Goal: Navigation & Orientation: Find specific page/section

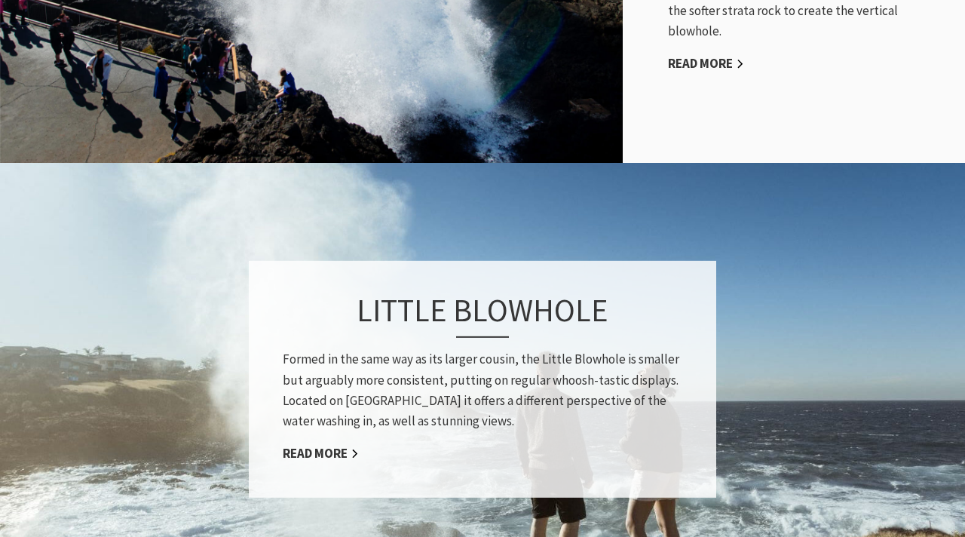
scroll to position [809, 0]
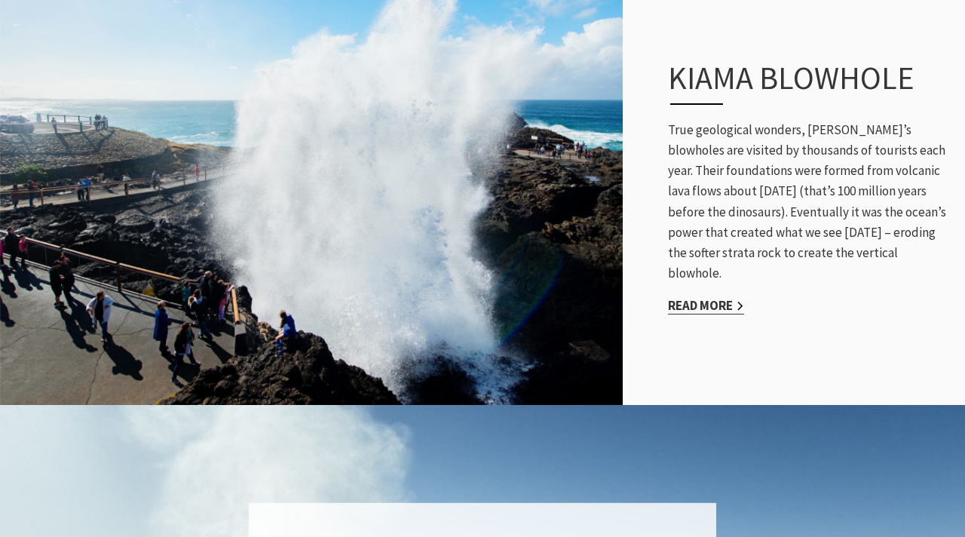
click at [700, 297] on link "Read More" at bounding box center [706, 305] width 76 height 17
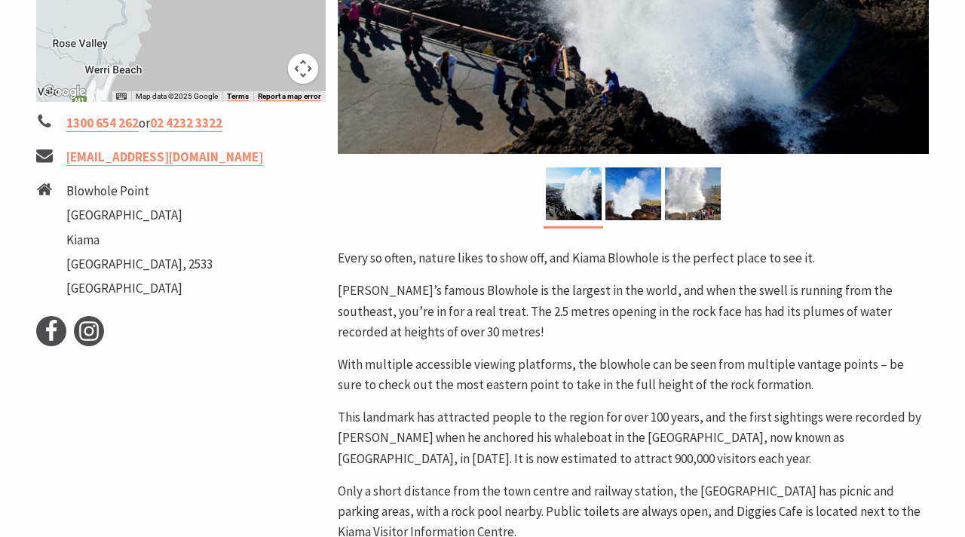
scroll to position [502, 0]
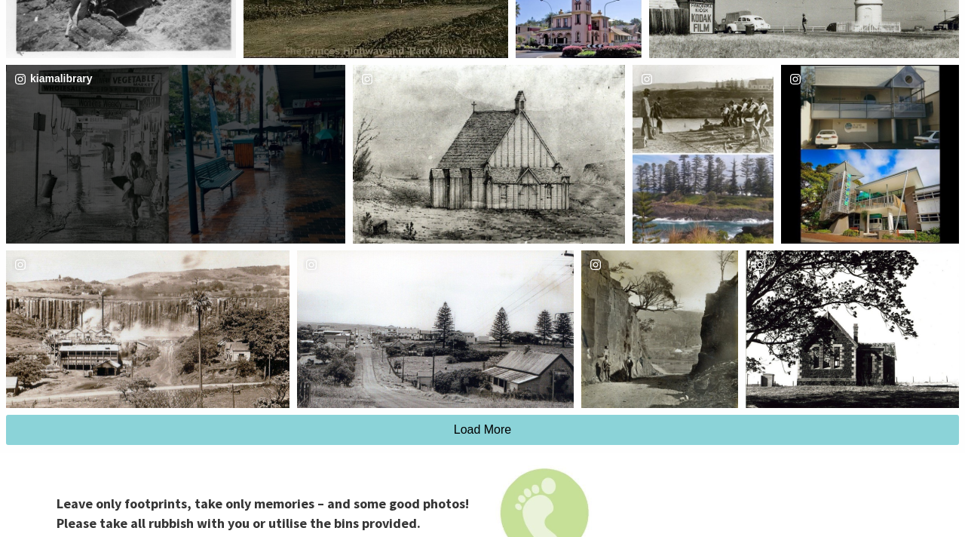
scroll to position [3242, 0]
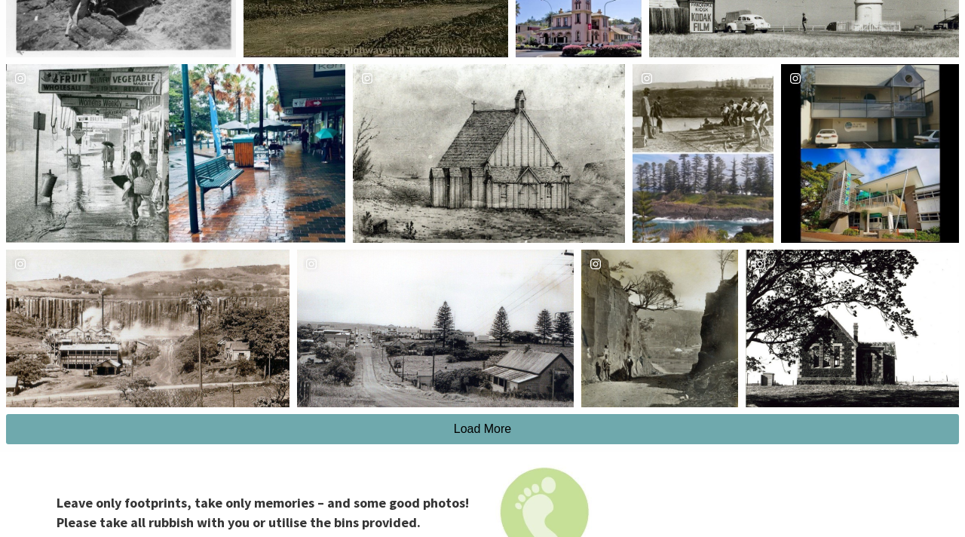
click at [311, 414] on button "Load More" at bounding box center [482, 429] width 953 height 30
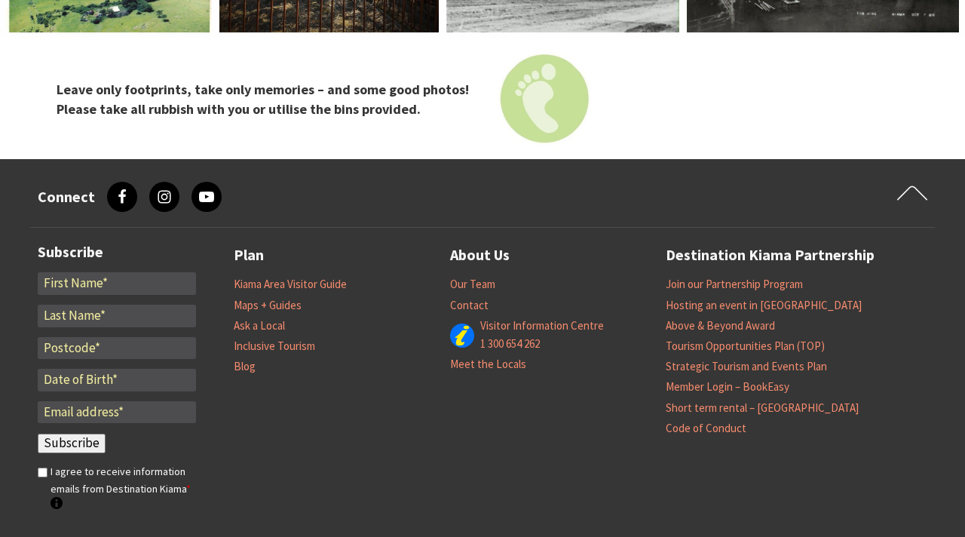
scroll to position [3872, 0]
